Goal: Information Seeking & Learning: Learn about a topic

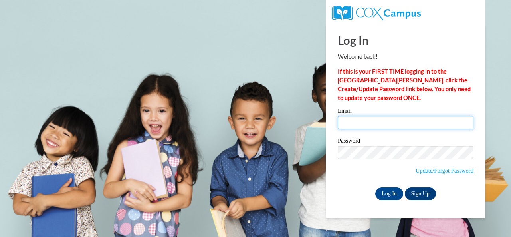
click at [363, 120] on input "Email" at bounding box center [406, 123] width 136 height 14
type input "patrick.chudney.s@muscogee.k12.ga.us"
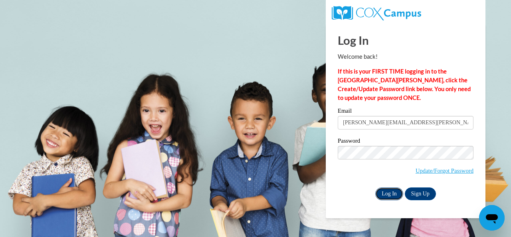
click at [390, 194] on input "Log In" at bounding box center [389, 193] width 28 height 13
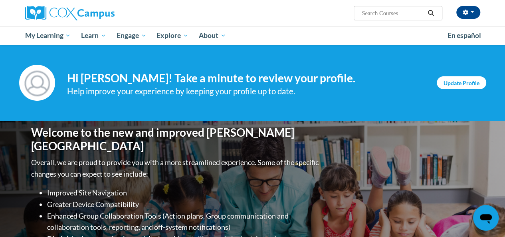
click at [459, 83] on link "Update Profile" at bounding box center [462, 82] width 50 height 13
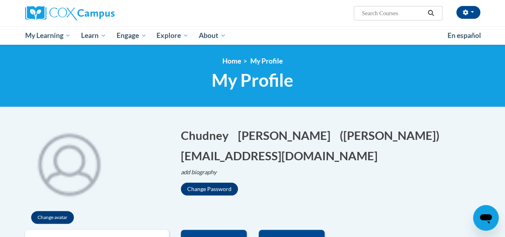
click at [380, 10] on input "Search..." at bounding box center [393, 13] width 64 height 10
type input "tier"
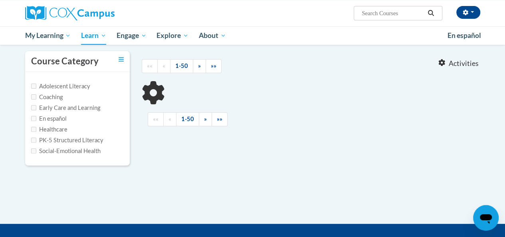
scroll to position [70, 0]
type input "tier"
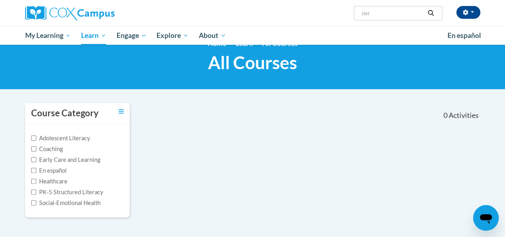
scroll to position [0, 0]
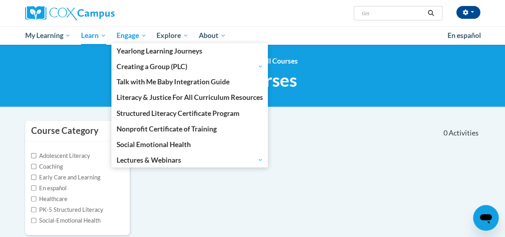
click at [131, 35] on span "Engage" at bounding box center [132, 36] width 30 height 10
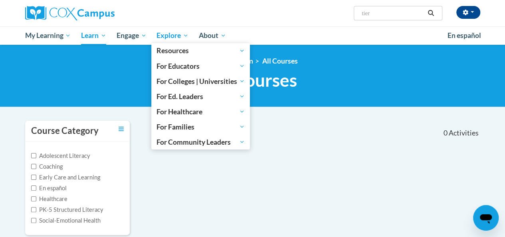
click at [176, 37] on span "Explore" at bounding box center [173, 36] width 32 height 10
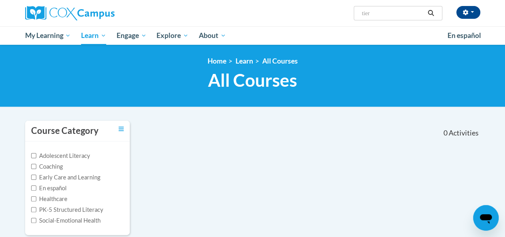
click at [169, 52] on div "<en>Home</en><fr>Accueil</fr><de>Zuhause</de><it>Casa</it><es>Casa</es><pt>Casa…" at bounding box center [252, 76] width 505 height 62
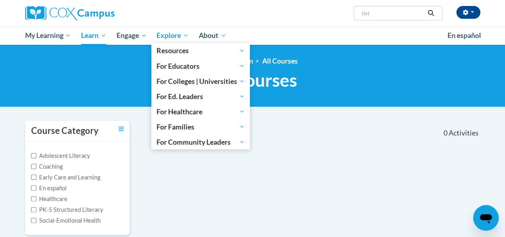
click at [165, 34] on span "Explore" at bounding box center [173, 36] width 32 height 10
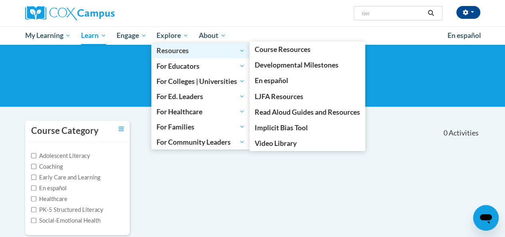
click at [168, 44] on link "Resources" at bounding box center [200, 50] width 99 height 15
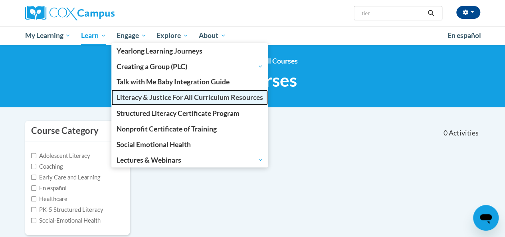
click at [137, 101] on span "Literacy & Justice For All Curriculum Resources" at bounding box center [190, 97] width 147 height 8
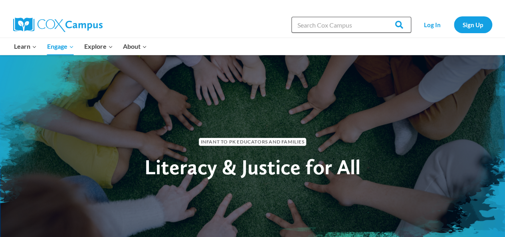
click at [329, 28] on input "Search in [URL][DOMAIN_NAME]" at bounding box center [352, 25] width 120 height 16
type input "tier"
click at [380, 17] on input "Search" at bounding box center [395, 25] width 31 height 16
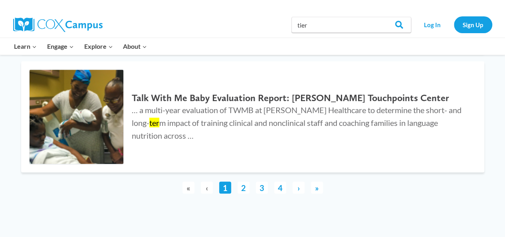
scroll to position [2204, 0]
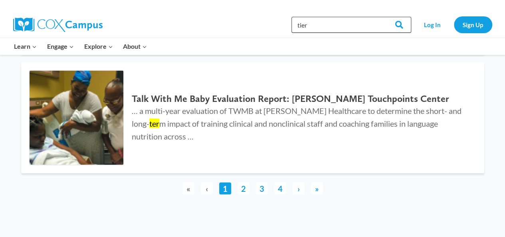
click at [321, 26] on input "tier" at bounding box center [352, 25] width 120 height 16
type input "tier 2"
click at [380, 17] on input "Search" at bounding box center [395, 25] width 31 height 16
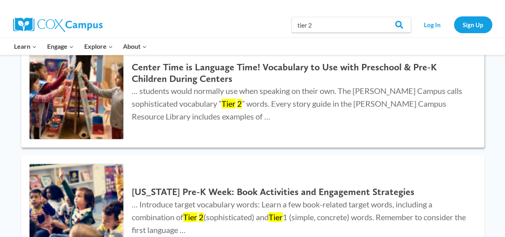
scroll to position [109, 0]
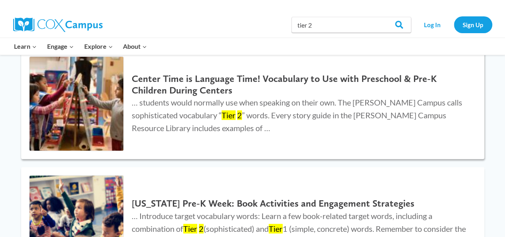
click at [153, 88] on h2 "Center Time is Language Time! Vocabulary to Use with Preschool & Pre-K Children…" at bounding box center [300, 84] width 336 height 23
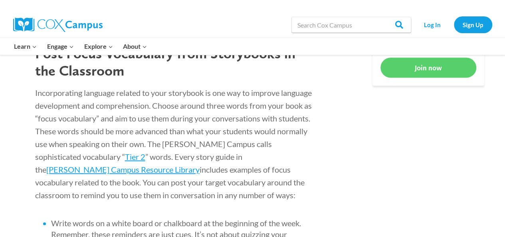
scroll to position [508, 0]
click at [133, 157] on span "Tier 2" at bounding box center [135, 157] width 20 height 10
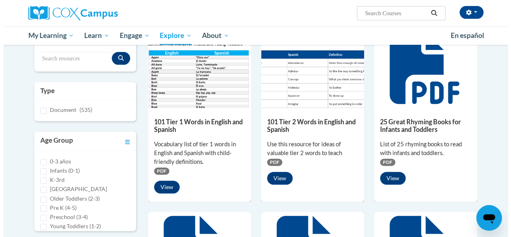
scroll to position [110, 0]
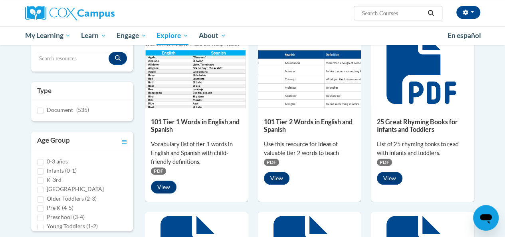
click at [160, 168] on span "PDF" at bounding box center [158, 170] width 15 height 7
click at [165, 184] on button "View" at bounding box center [164, 187] width 26 height 13
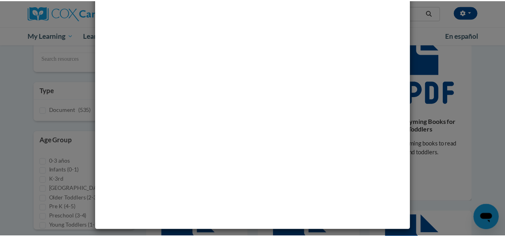
scroll to position [0, 0]
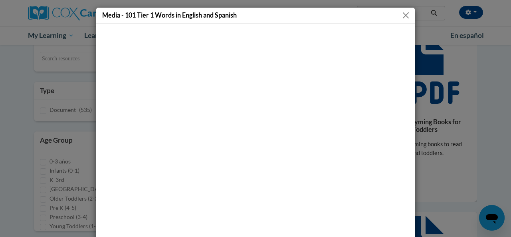
click at [401, 20] on button "Close" at bounding box center [406, 15] width 10 height 10
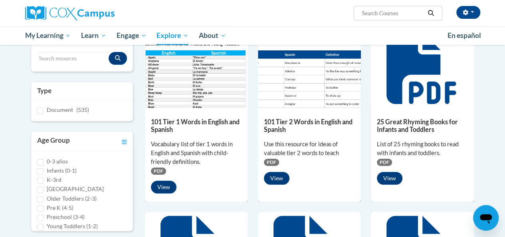
click at [275, 76] on img at bounding box center [309, 68] width 103 height 80
click at [283, 173] on button "View" at bounding box center [277, 178] width 26 height 13
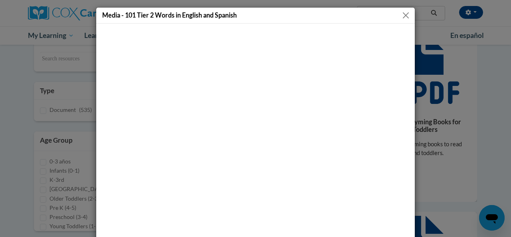
click at [403, 17] on button "Close" at bounding box center [406, 15] width 10 height 10
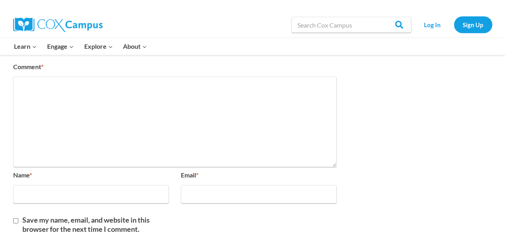
scroll to position [2719, 0]
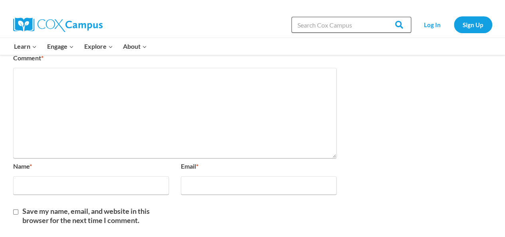
click at [310, 26] on input "Search in [URL][DOMAIN_NAME]" at bounding box center [352, 25] width 120 height 16
type input "tier 3 words"
click at [380, 17] on input "Search" at bounding box center [395, 25] width 31 height 16
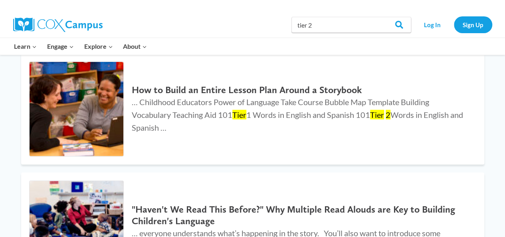
scroll to position [1056, 0]
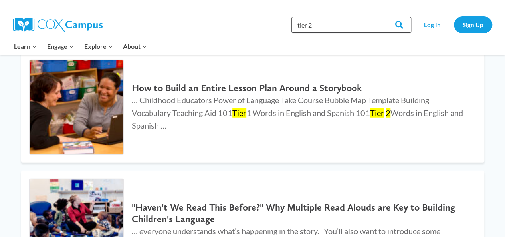
click at [332, 27] on input "tier 2" at bounding box center [352, 25] width 120 height 16
type input "tier 3"
click at [380, 17] on input "Search" at bounding box center [395, 25] width 31 height 16
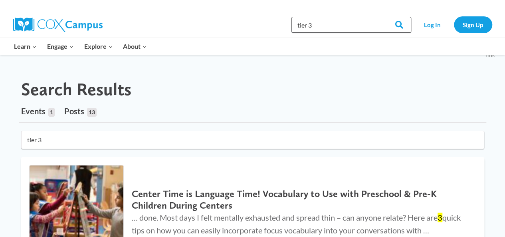
click at [312, 21] on input "tier 3" at bounding box center [352, 25] width 120 height 16
type input "t"
type input "7 step"
click at [380, 17] on input "Search" at bounding box center [395, 25] width 31 height 16
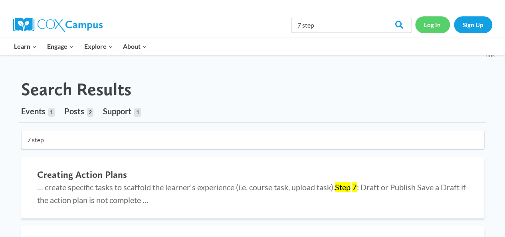
click at [435, 25] on link "Log In" at bounding box center [432, 24] width 35 height 16
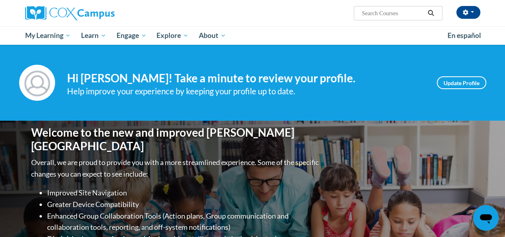
click at [382, 152] on div "Welcome to the new and improved [PERSON_NAME] Campus Overall, we are proud to p…" at bounding box center [252, 201] width 467 height 160
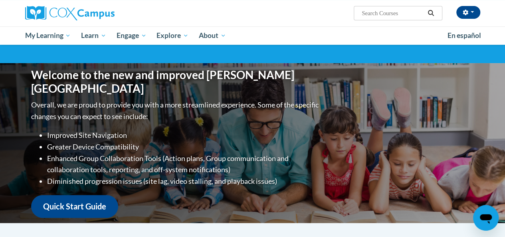
scroll to position [57, 0]
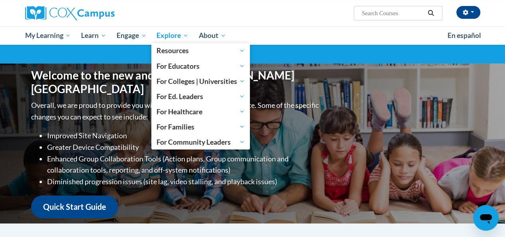
click at [186, 35] on span "Explore" at bounding box center [173, 36] width 32 height 10
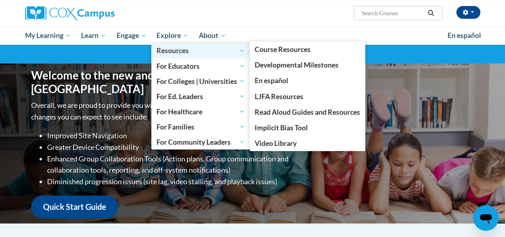
click at [176, 50] on span "Resources" at bounding box center [201, 51] width 88 height 10
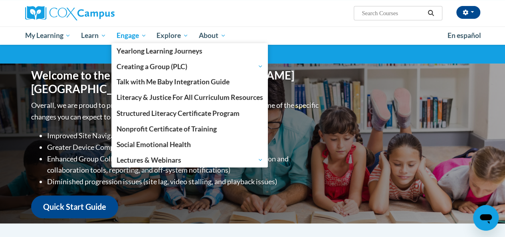
click at [137, 34] on span "Engage" at bounding box center [132, 36] width 30 height 10
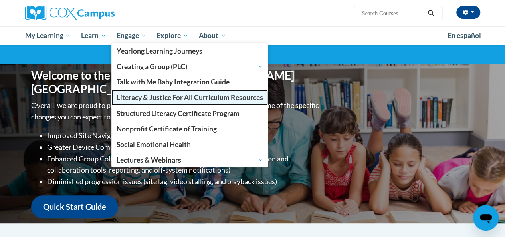
click at [138, 94] on span "Literacy & Justice For All Curriculum Resources" at bounding box center [190, 97] width 147 height 8
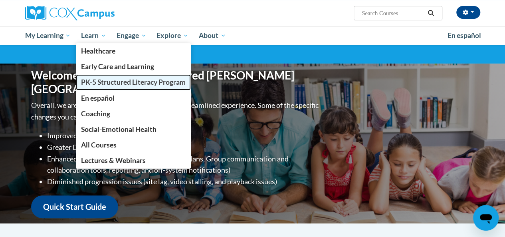
click at [103, 79] on span "PK-5 Structured Literacy Program" at bounding box center [133, 82] width 105 height 8
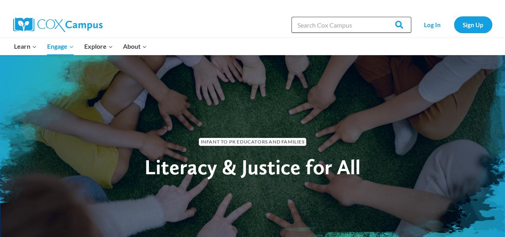
click at [313, 24] on input "Search in [URL][DOMAIN_NAME]" at bounding box center [352, 25] width 120 height 16
type input "7 step"
click at [380, 17] on input "Search" at bounding box center [395, 25] width 31 height 16
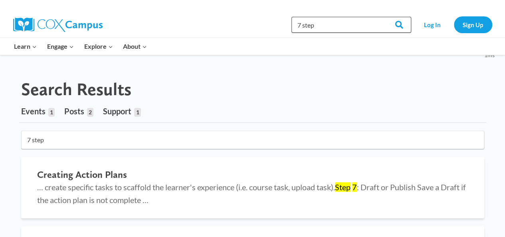
click at [347, 26] on input "7 step" at bounding box center [352, 25] width 120 height 16
type input "7 step vocabulary"
click at [380, 17] on input "Search" at bounding box center [395, 25] width 31 height 16
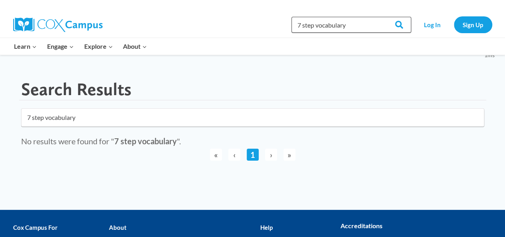
click at [312, 21] on input "7 step vocabulary" at bounding box center [352, 25] width 120 height 16
click at [313, 28] on input "7 step vocabulary" at bounding box center [352, 25] width 120 height 16
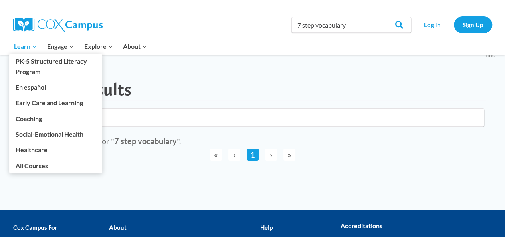
click at [35, 45] on icon "Expand" at bounding box center [35, 47] width 6 height 6
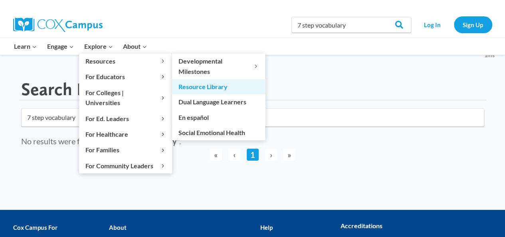
click at [201, 86] on link "Resource Library" at bounding box center [218, 86] width 93 height 15
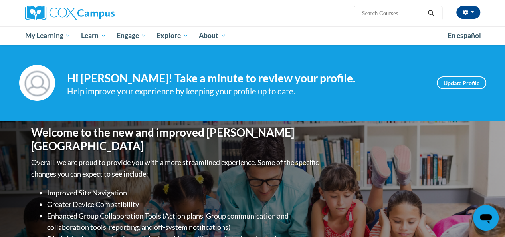
click at [381, 11] on input "Search..." at bounding box center [393, 13] width 64 height 10
type input "7 step"
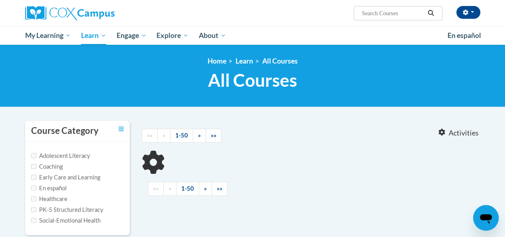
type input "7 step"
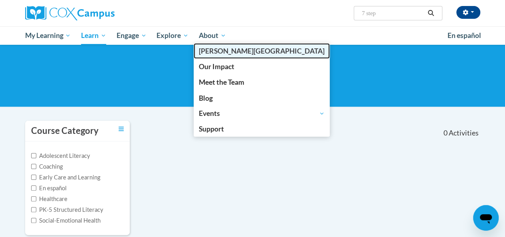
click at [216, 55] on span "[PERSON_NAME][GEOGRAPHIC_DATA]" at bounding box center [262, 51] width 126 height 8
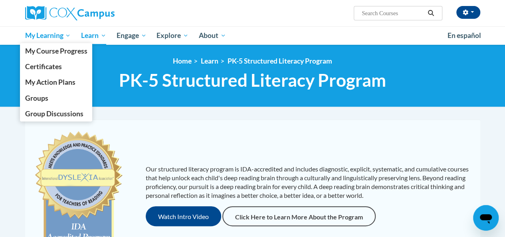
click at [66, 37] on span "My Learning" at bounding box center [48, 36] width 46 height 10
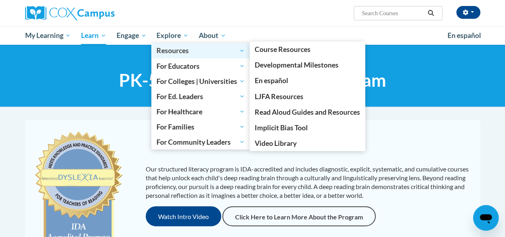
click at [167, 50] on span "Resources" at bounding box center [201, 51] width 88 height 10
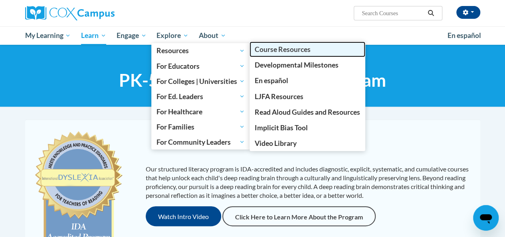
click at [264, 50] on span "Course Resources" at bounding box center [283, 49] width 56 height 8
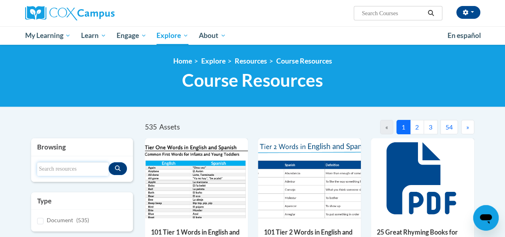
click at [48, 170] on input "Search resources" at bounding box center [73, 169] width 72 height 14
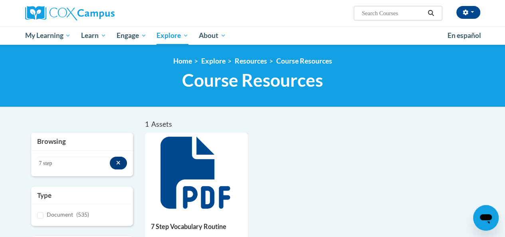
click at [183, 165] on icon at bounding box center [196, 173] width 70 height 72
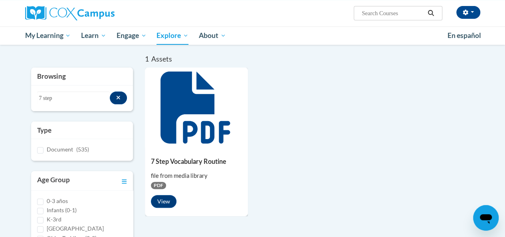
scroll to position [67, 0]
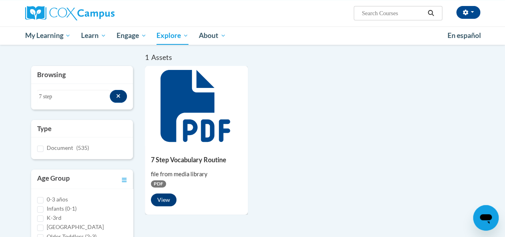
click at [165, 202] on button "View" at bounding box center [164, 199] width 26 height 13
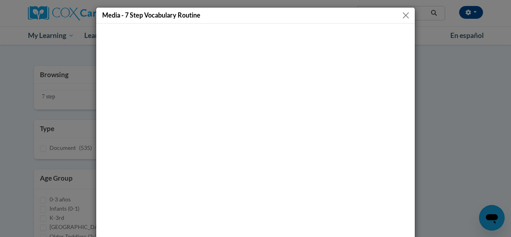
click at [402, 11] on button "Close" at bounding box center [406, 15] width 10 height 10
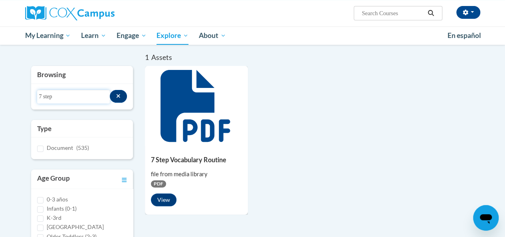
click at [77, 101] on input "7 step" at bounding box center [73, 97] width 73 height 14
type input "7"
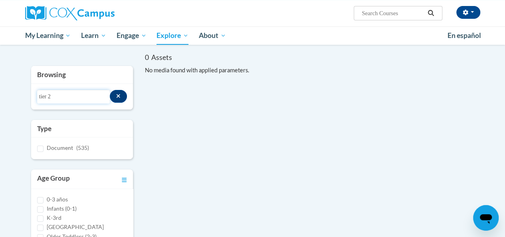
type input "tier 2"
